Goal: Check status

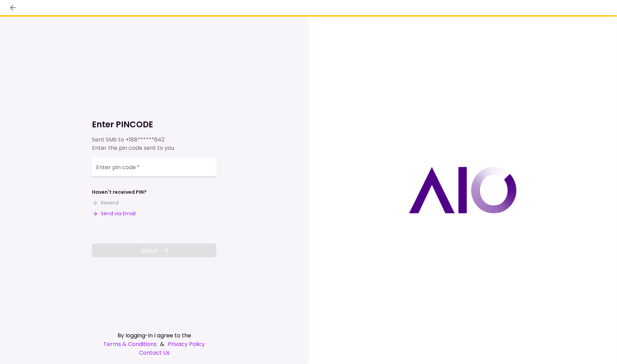
click at [110, 214] on button "Send via Email" at bounding box center [114, 213] width 44 height 7
click at [155, 169] on input "Enter pin code   *" at bounding box center [154, 168] width 124 height 19
paste input "******"
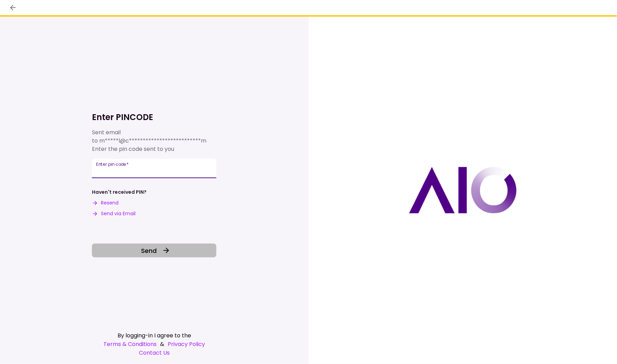
type input "******"
click at [154, 252] on span "Send" at bounding box center [149, 250] width 16 height 9
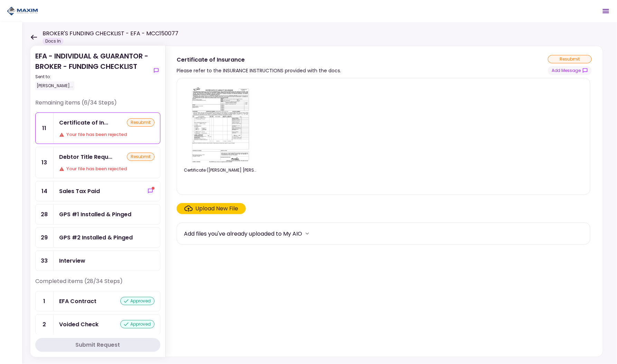
click at [96, 165] on div "Your file has been rejected" at bounding box center [106, 168] width 95 height 7
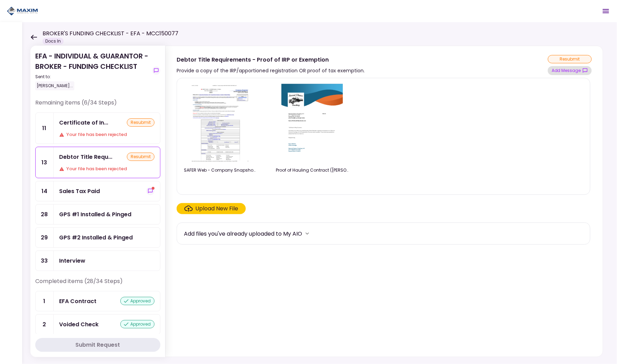
click at [556, 70] on button "Add Message" at bounding box center [570, 70] width 44 height 9
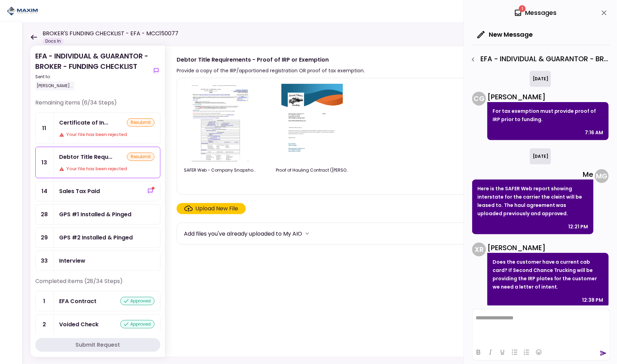
scroll to position [253, 0]
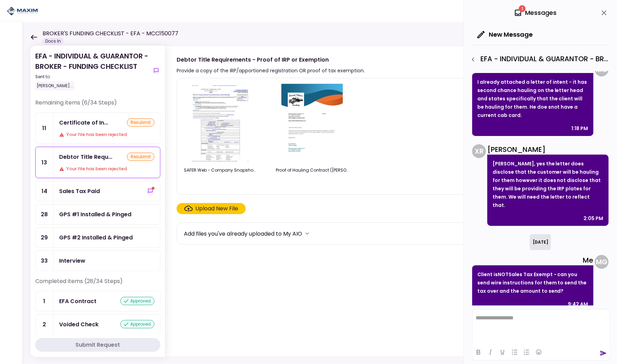
click at [606, 10] on icon "close" at bounding box center [604, 13] width 8 height 8
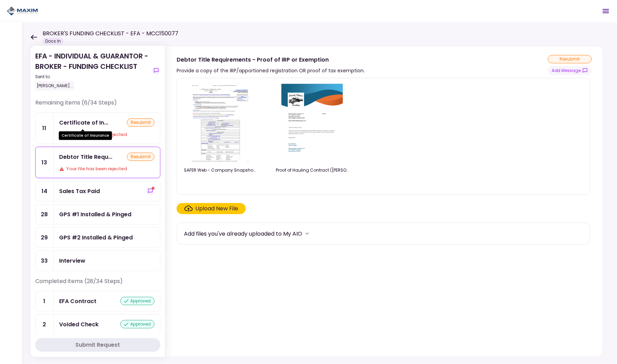
click at [90, 129] on div "Certificate of Insurance" at bounding box center [85, 133] width 53 height 13
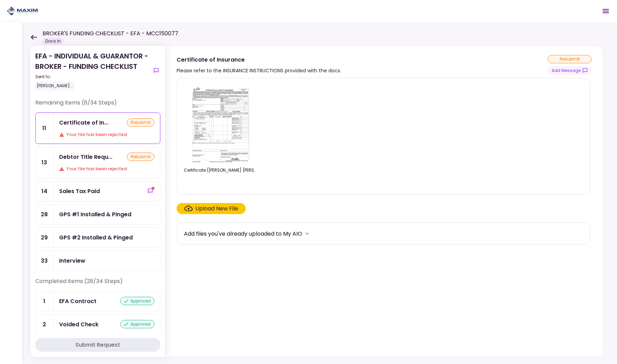
click at [35, 40] on div "BROKER'S FUNDING CHECKLIST - EFA - MCC150077 Docs In" at bounding box center [104, 36] width 148 height 15
click at [34, 37] on icon at bounding box center [33, 37] width 7 height 5
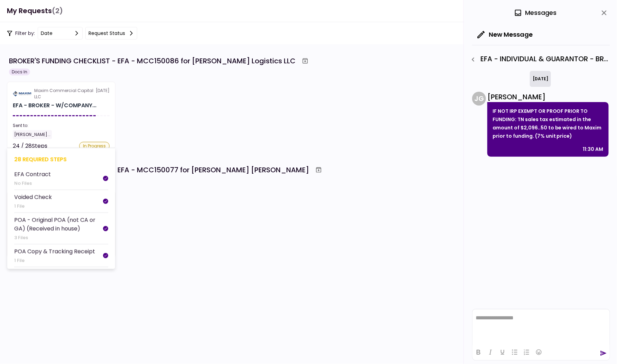
click at [85, 103] on section "Maxim Commercial Capital LLC [DATE] EFA - BROKER - W/COMPANY... Sent to: [PERSO…" at bounding box center [61, 115] width 109 height 67
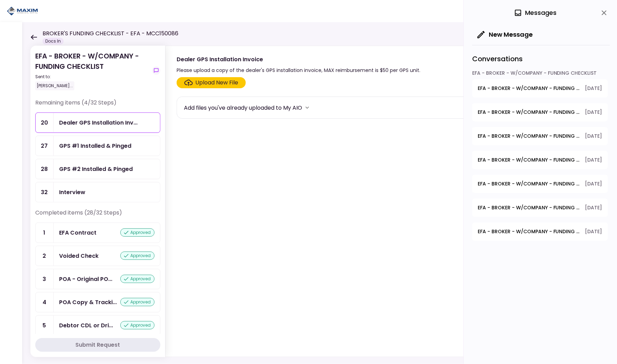
click at [204, 80] on div "Upload New File" at bounding box center [217, 82] width 43 height 8
click at [0, 0] on input "Upload New File" at bounding box center [0, 0] width 0 height 0
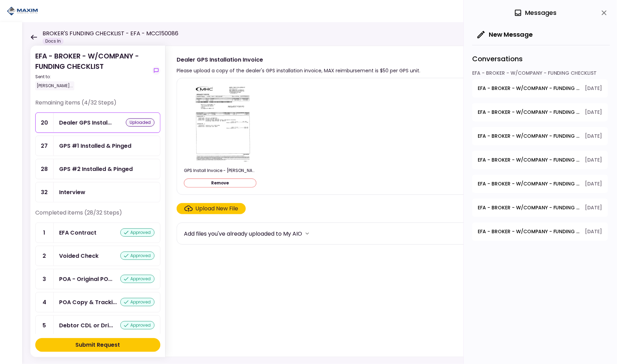
click at [98, 344] on div "Submit Request" at bounding box center [98, 345] width 45 height 8
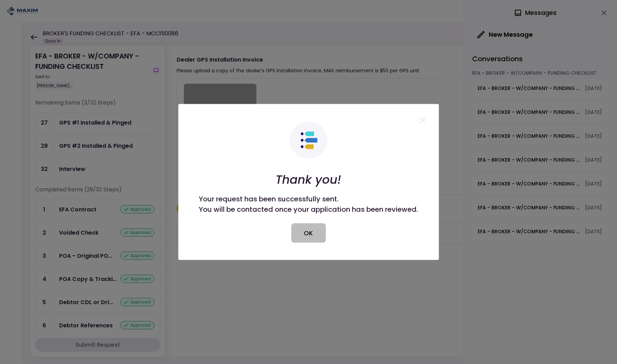
click at [296, 238] on button "OK" at bounding box center [309, 232] width 35 height 19
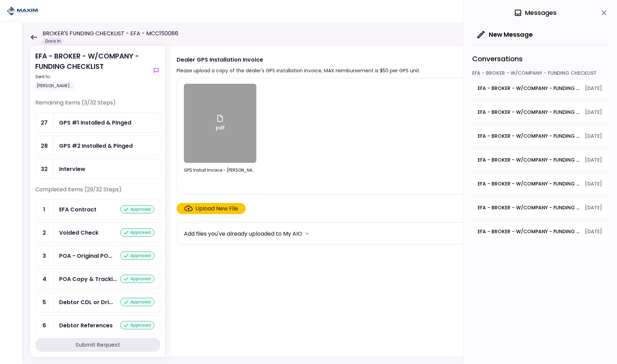
click at [95, 127] on div "GPS #1 Installed & Pinged" at bounding box center [107, 123] width 107 height 20
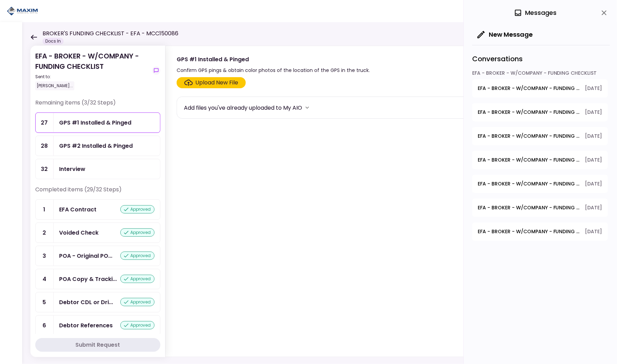
click at [608, 14] on icon "close" at bounding box center [604, 13] width 8 height 8
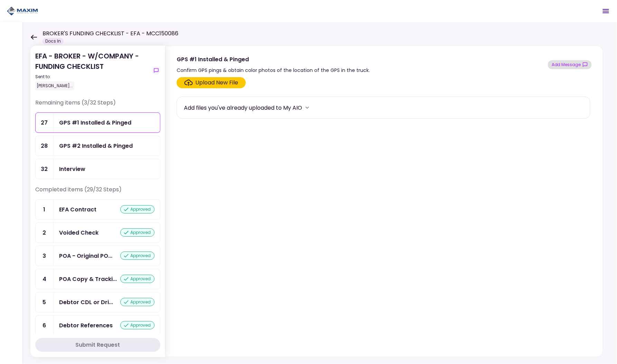
click at [573, 61] on button "Add Message" at bounding box center [570, 64] width 44 height 9
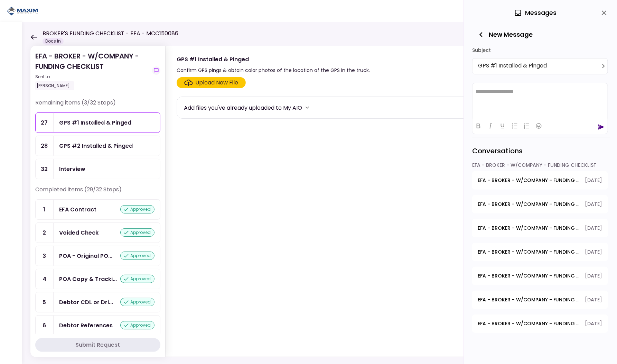
click at [603, 15] on icon "close" at bounding box center [604, 13] width 8 height 8
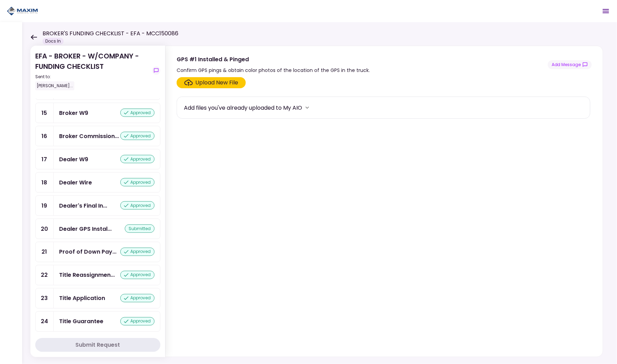
scroll to position [528, 0]
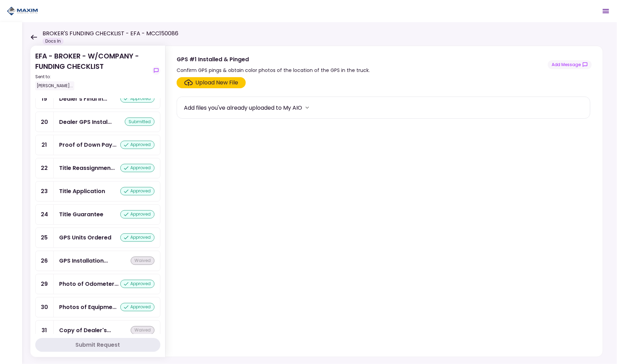
click at [89, 233] on div "GPS Units Ordered" at bounding box center [85, 237] width 52 height 9
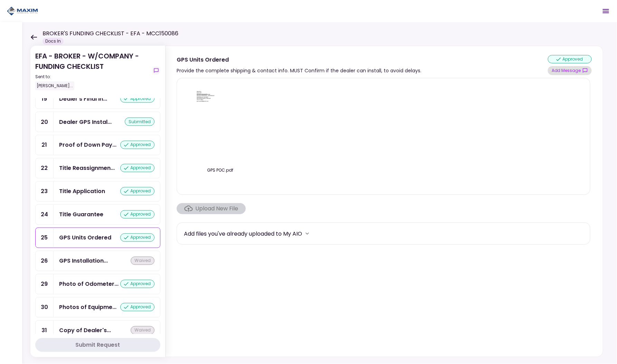
click at [564, 72] on button "Add Message" at bounding box center [570, 70] width 44 height 9
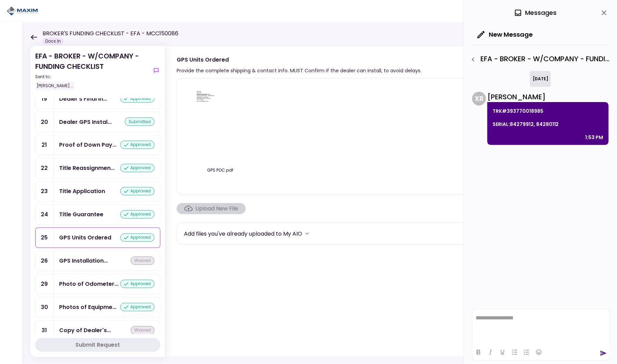
click at [530, 111] on p "TRK#393770018985" at bounding box center [548, 111] width 111 height 8
copy p "393770018985"
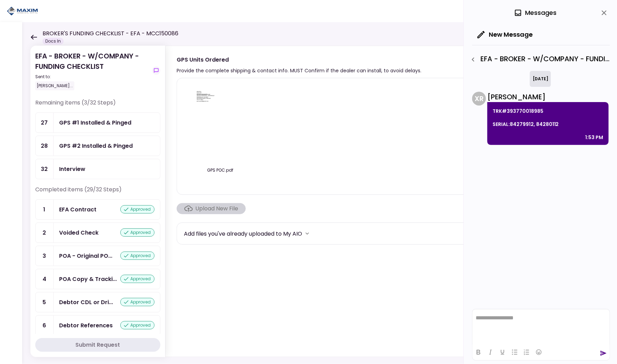
click at [34, 38] on icon at bounding box center [33, 37] width 7 height 5
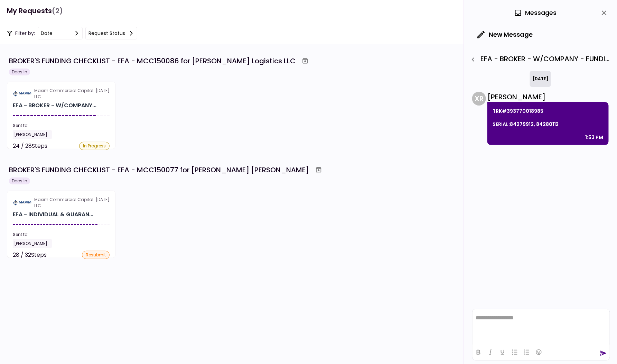
click at [247, 212] on div "Maxim Commercial Capital LLC [DATE] EFA - INDIVIDUAL & GUARAN... Sent to: [PERS…" at bounding box center [308, 224] width 603 height 67
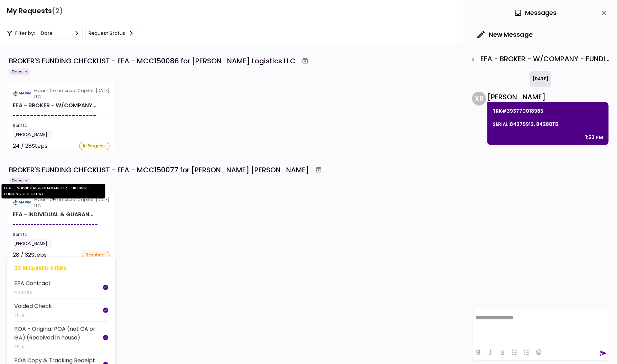
click at [90, 210] on div "EFA - INDIVIDUAL & GUARAN..." at bounding box center [53, 214] width 81 height 8
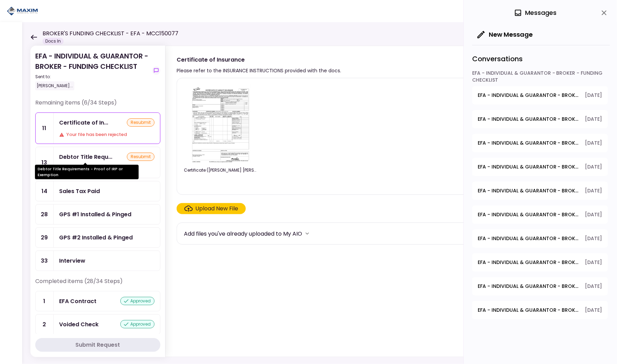
click at [109, 155] on div "Debtor Title Requ..." at bounding box center [85, 156] width 53 height 9
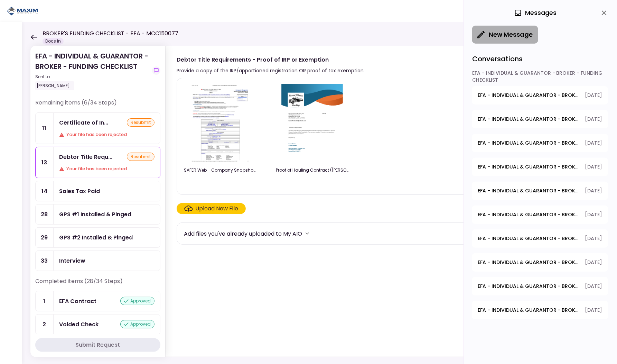
click at [474, 35] on button "New Message" at bounding box center [505, 35] width 66 height 18
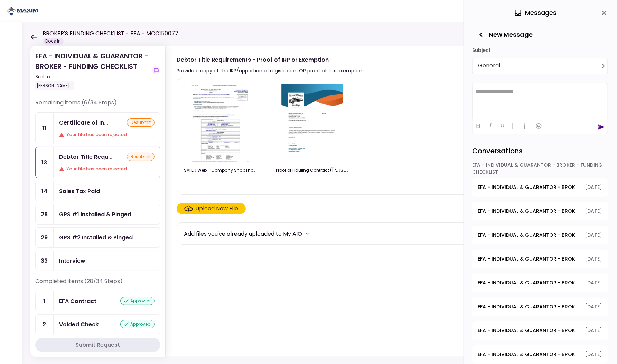
click at [480, 35] on icon "button" at bounding box center [482, 35] width 10 height 10
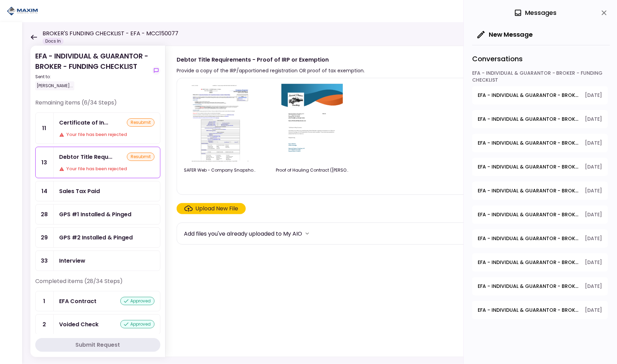
click at [599, 18] on div "0 Messages" at bounding box center [541, 13] width 138 height 26
click at [604, 14] on icon "close" at bounding box center [604, 13] width 8 height 8
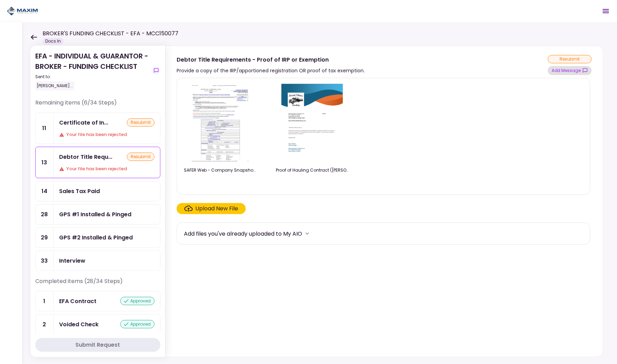
click at [563, 74] on button "Add Message" at bounding box center [570, 70] width 44 height 9
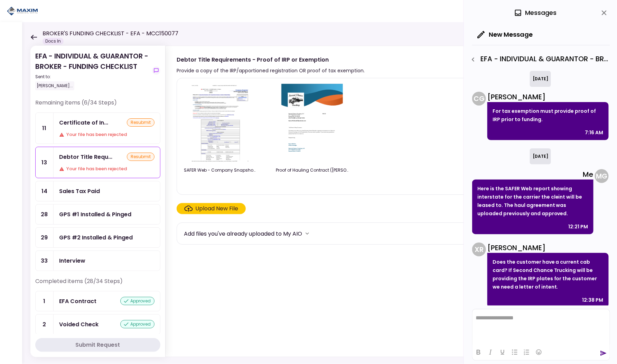
scroll to position [253, 0]
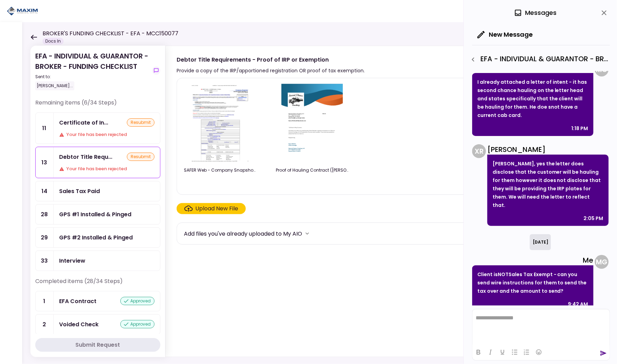
click at [604, 13] on icon "close" at bounding box center [604, 12] width 5 height 5
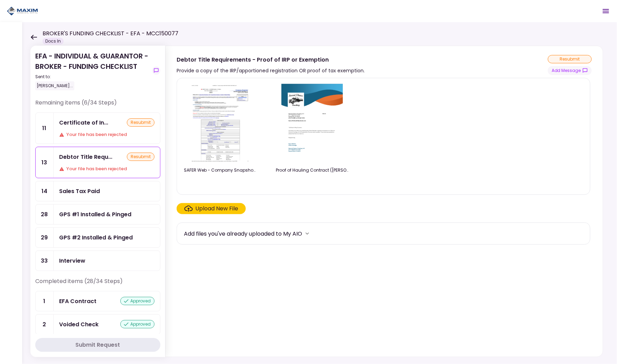
click at [87, 211] on div "GPS #1 Installed & Pinged" at bounding box center [95, 214] width 72 height 9
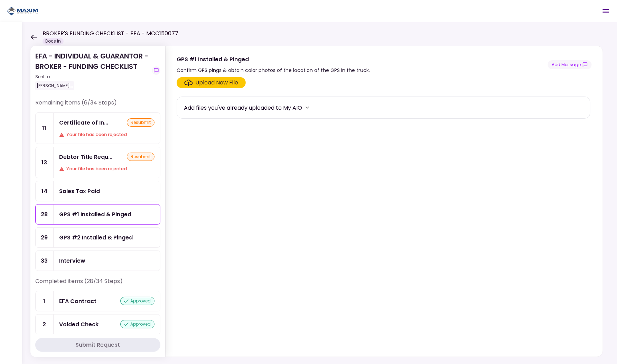
click at [88, 233] on div "GPS #2 Installed & Pinged" at bounding box center [96, 237] width 74 height 9
click at [88, 121] on div "Certificate of In..." at bounding box center [83, 122] width 49 height 9
